Goal: Task Accomplishment & Management: Manage account settings

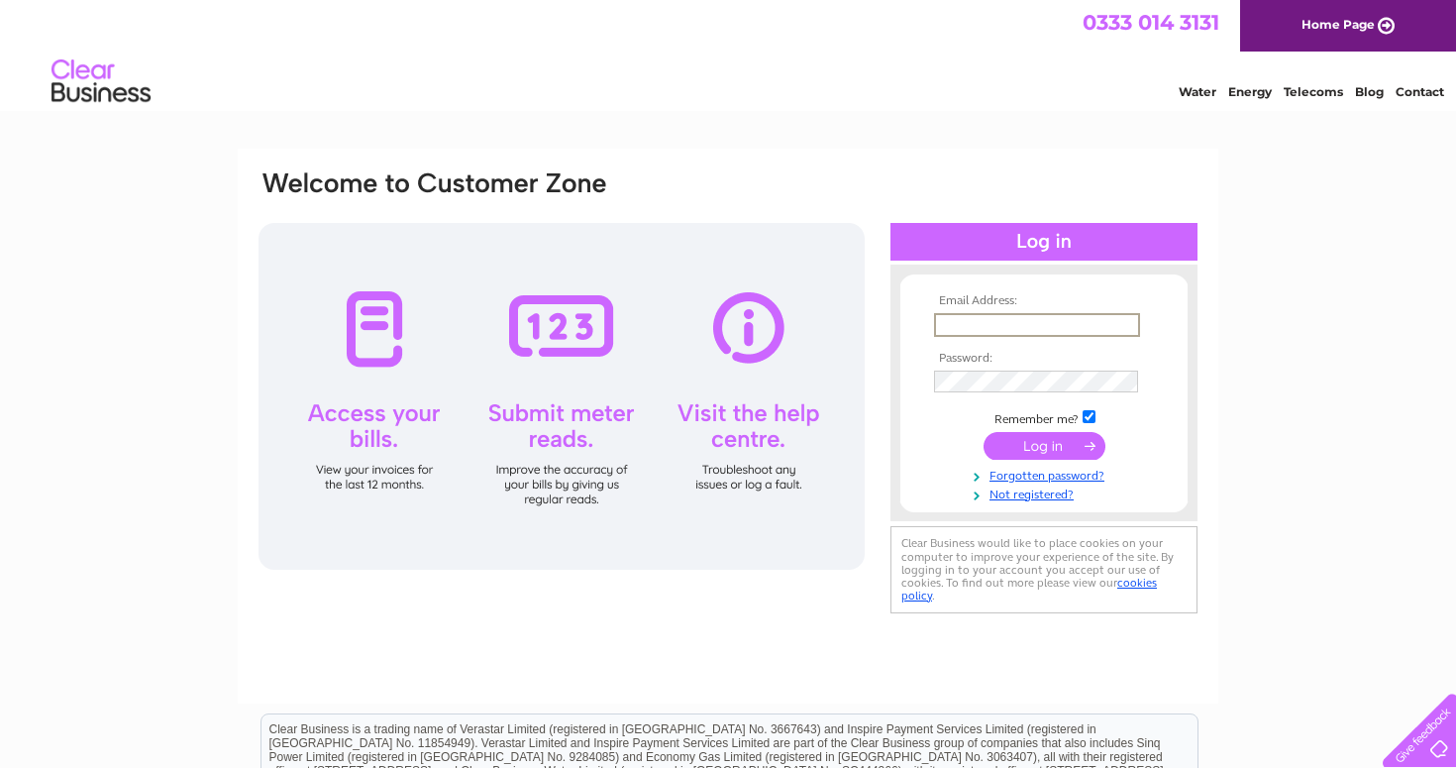
click at [969, 317] on input "text" at bounding box center [1037, 325] width 206 height 24
type input "info@asiansnacksltd.co.uk"
click at [981, 325] on input "text" at bounding box center [1036, 324] width 204 height 22
type input "info@asiansnacksltd.co.uk"
click at [1032, 452] on input "submit" at bounding box center [1045, 444] width 122 height 28
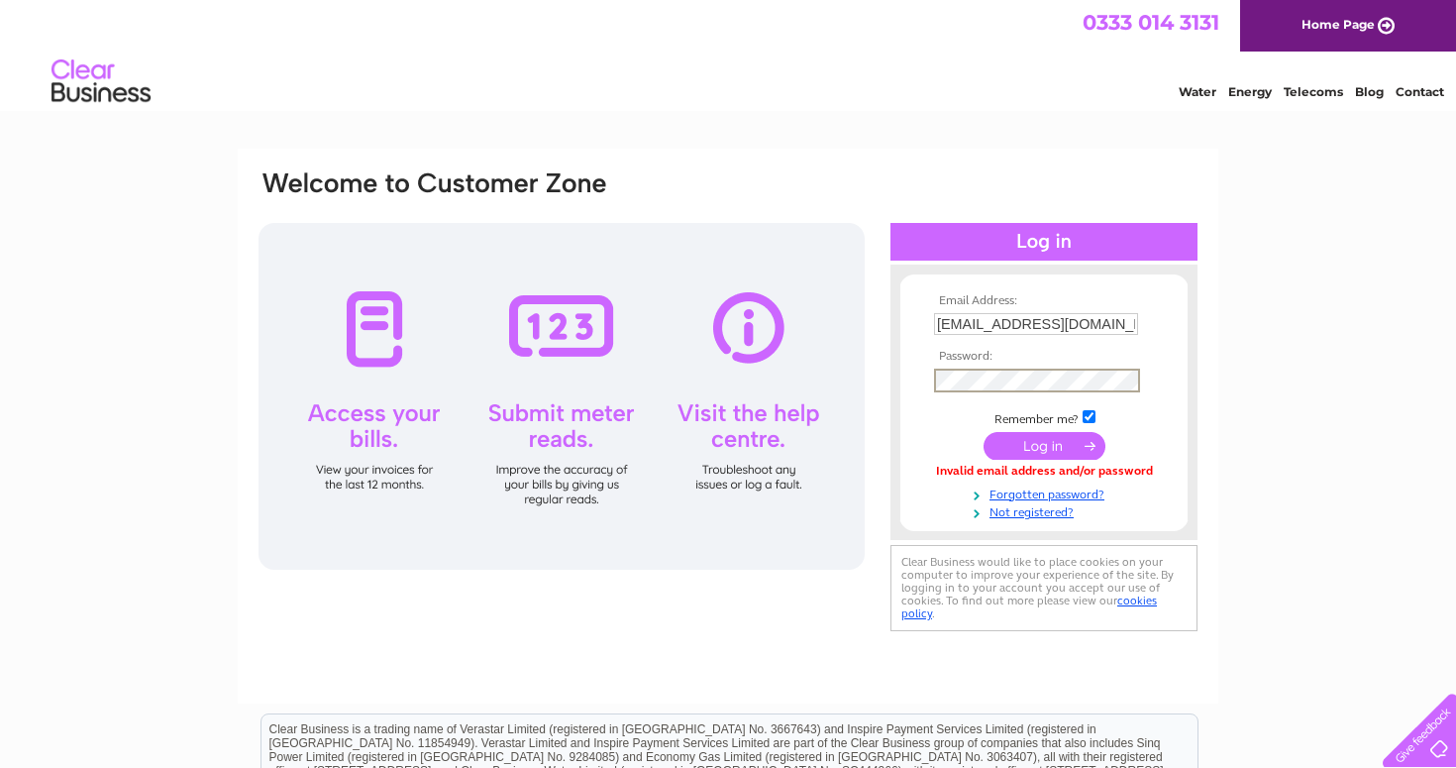
click at [1036, 450] on input "submit" at bounding box center [1045, 446] width 122 height 28
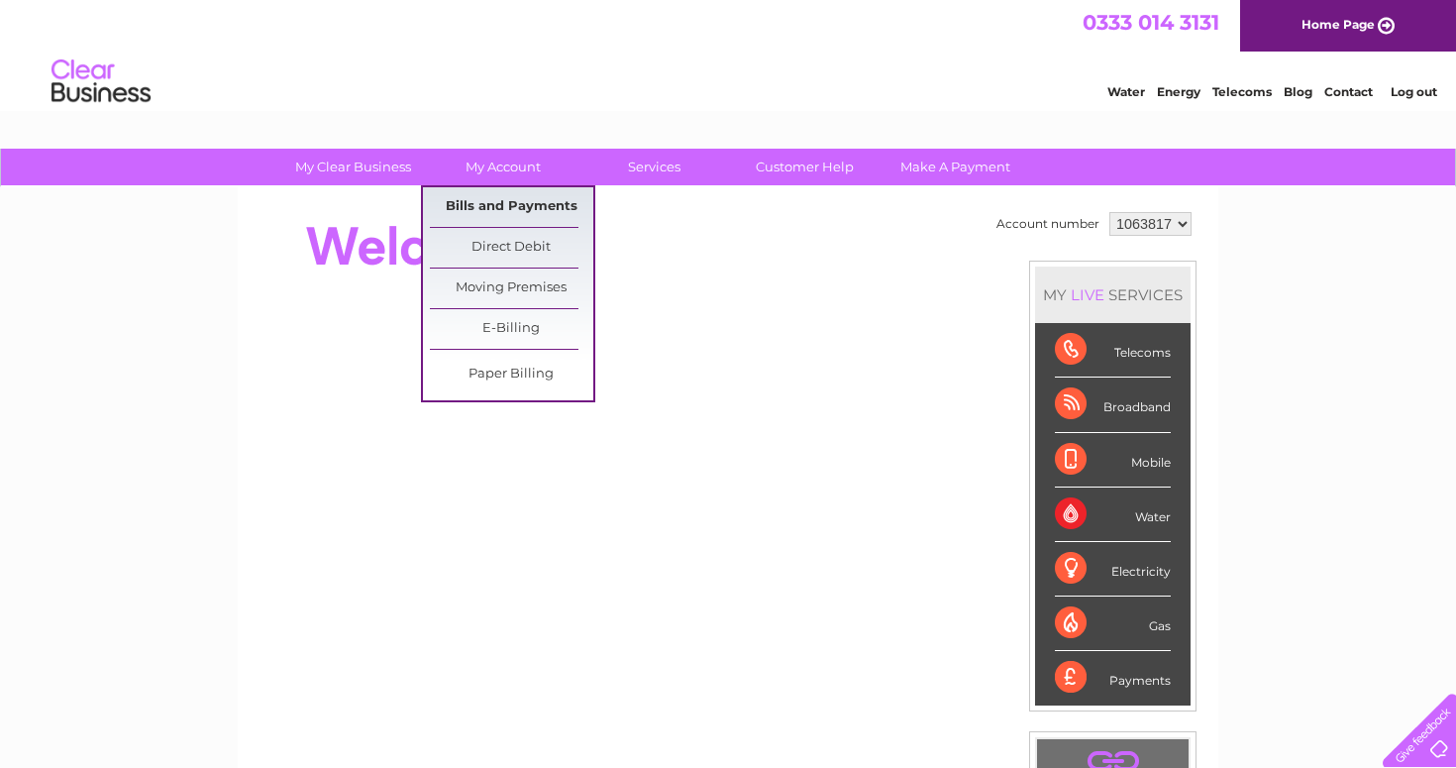
click at [510, 209] on link "Bills and Payments" at bounding box center [511, 207] width 163 height 40
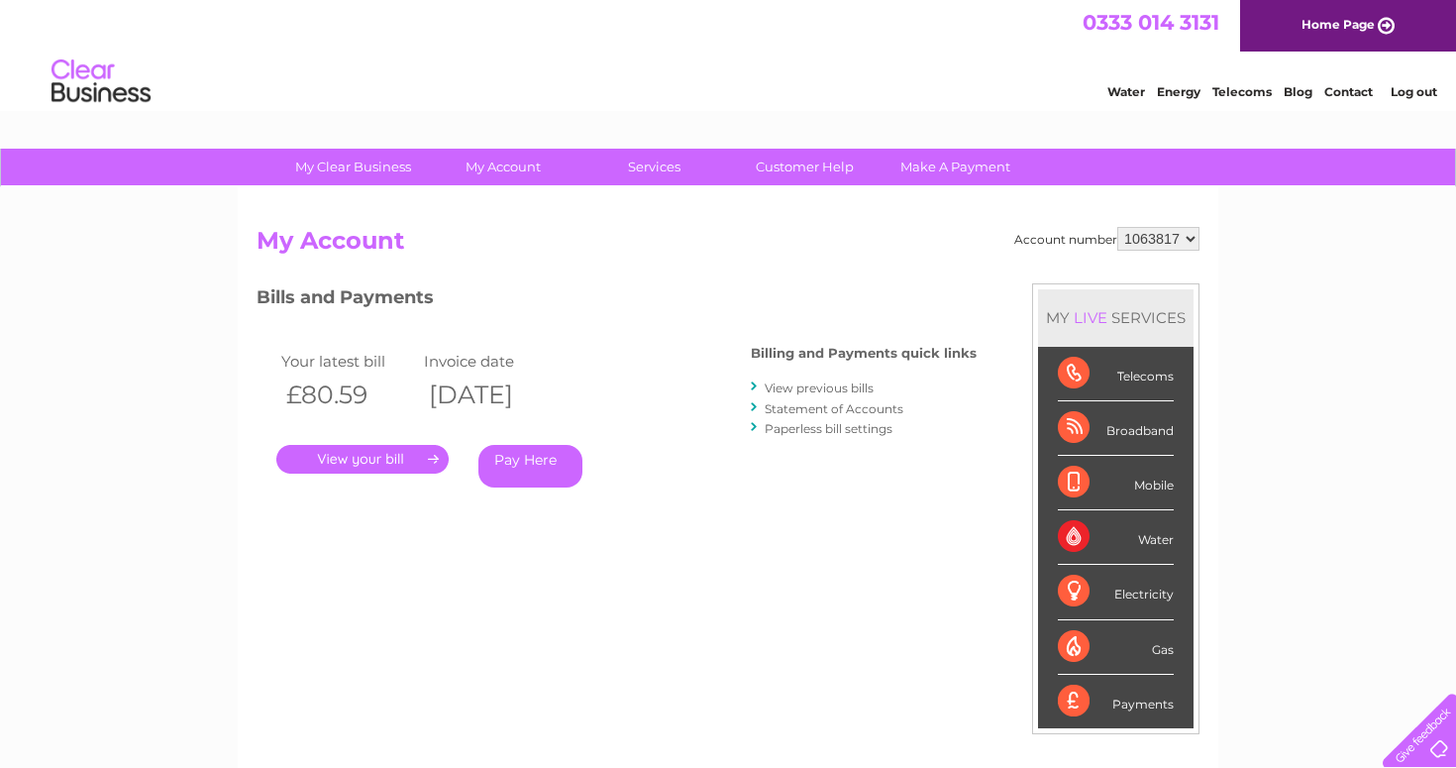
click at [389, 459] on link "." at bounding box center [362, 459] width 172 height 29
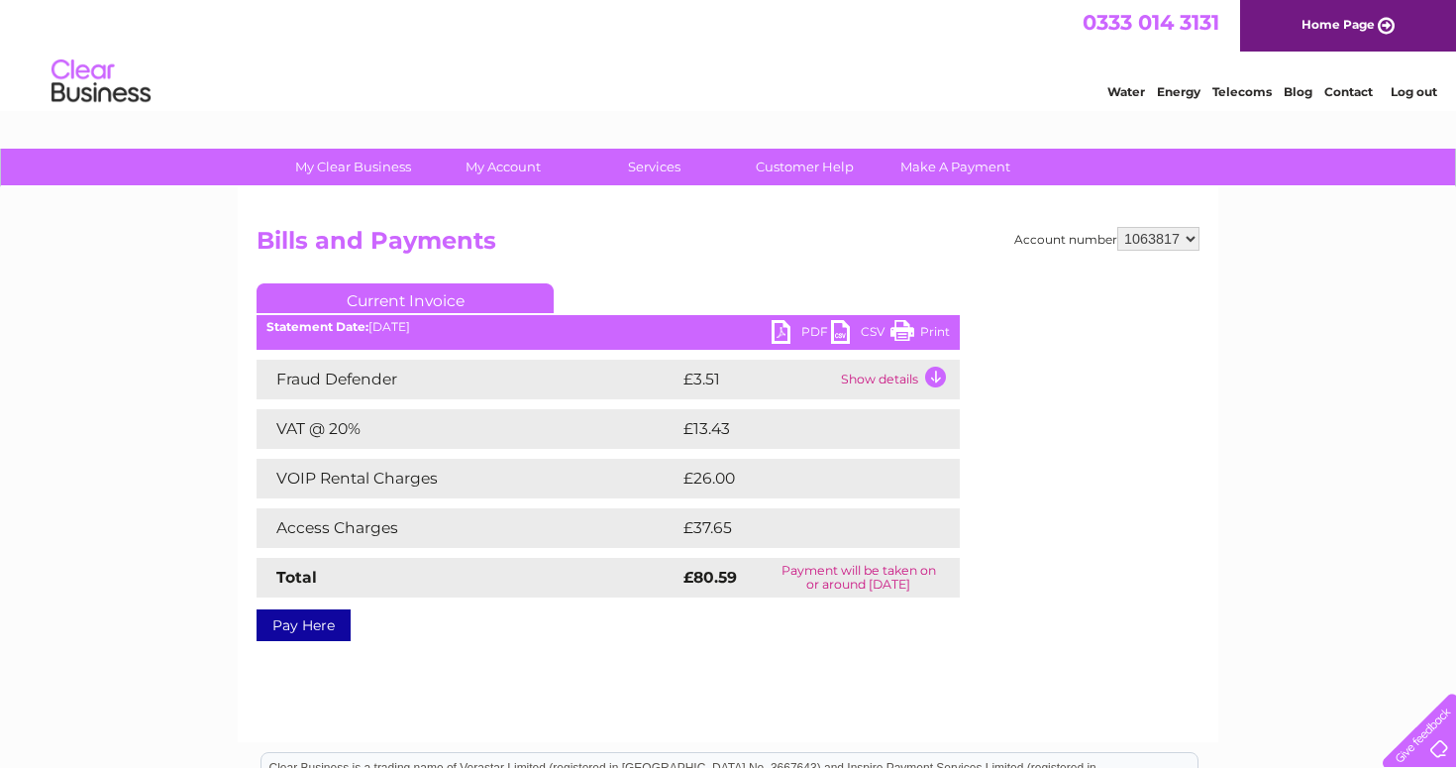
click at [814, 335] on link "PDF" at bounding box center [801, 334] width 59 height 29
